Goal: Task Accomplishment & Management: Manage account settings

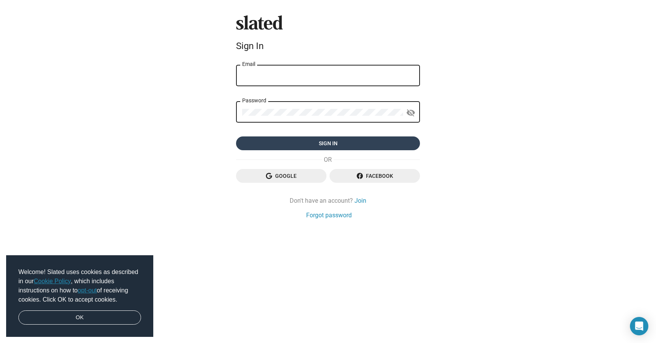
type input "[PERSON_NAME][EMAIL_ADDRESS][DOMAIN_NAME]"
click at [351, 146] on span "Sign in" at bounding box center [328, 143] width 172 height 14
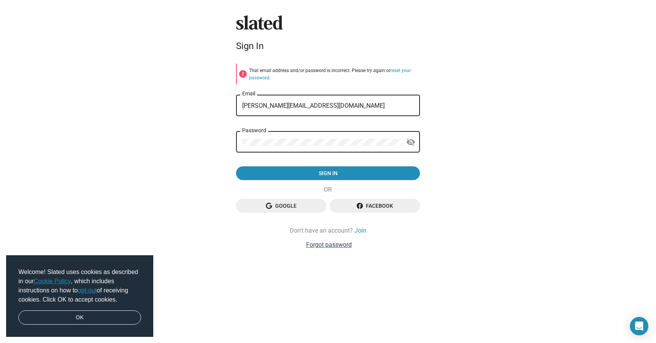
click at [338, 247] on link "Forgot password" at bounding box center [329, 245] width 46 height 8
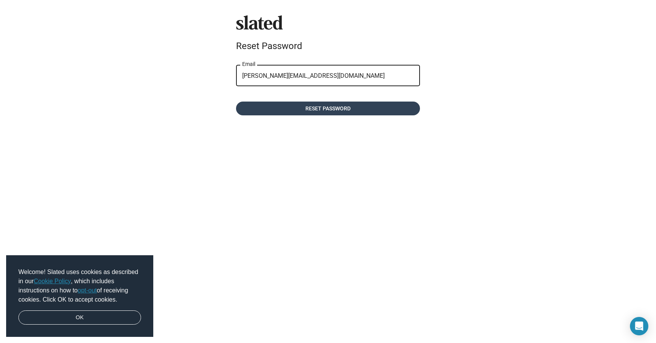
click at [340, 107] on span "Reset password" at bounding box center [328, 109] width 172 height 14
